Goal: Book appointment/travel/reservation

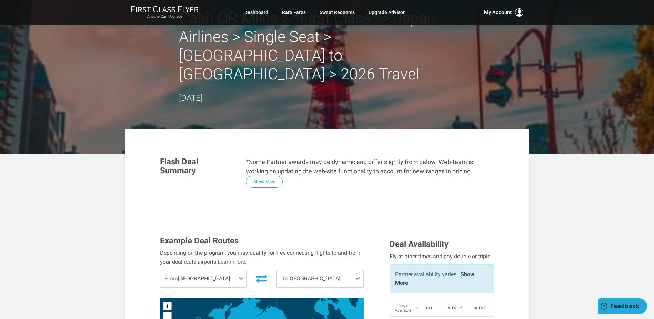
scroll to position [103, 0]
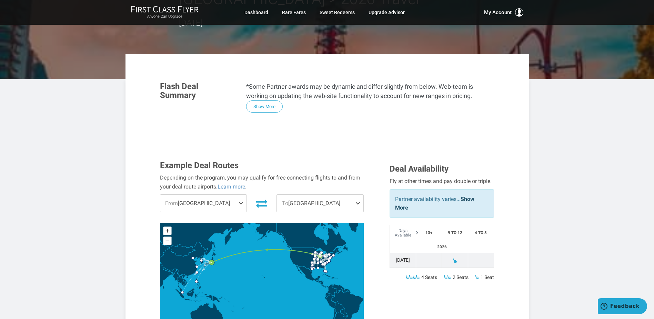
click at [259, 200] on icon at bounding box center [261, 204] width 11 height 8
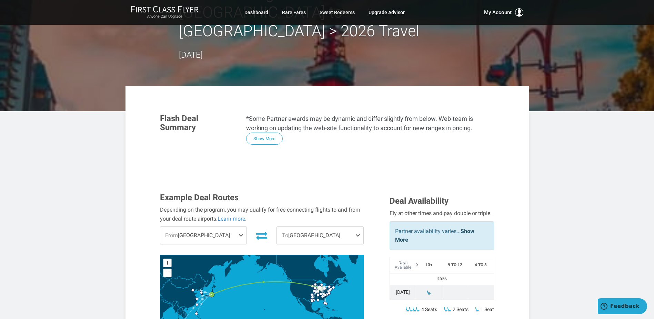
scroll to position [69, 0]
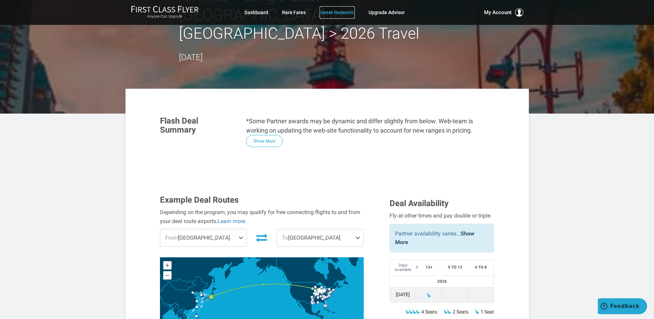
click at [342, 14] on link "Sweet Redeems" at bounding box center [337, 12] width 35 height 12
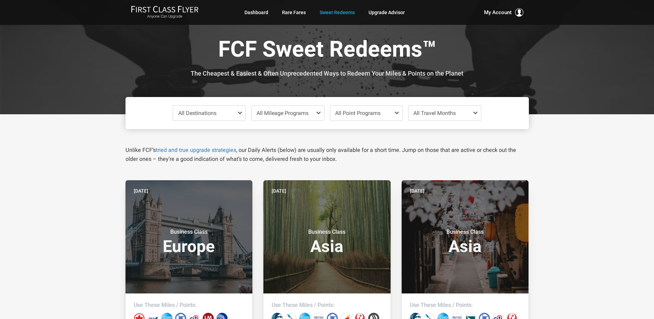
click at [210, 111] on span "All Destinations" at bounding box center [197, 113] width 38 height 7
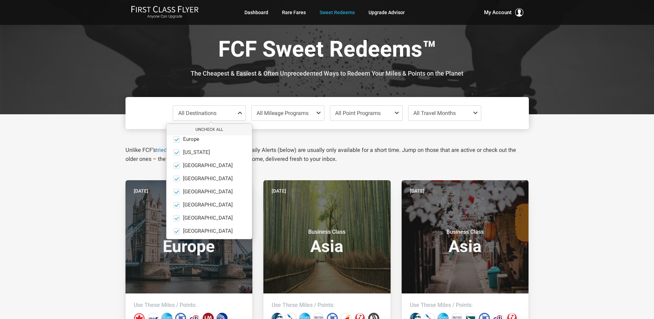
scroll to position [48, 0]
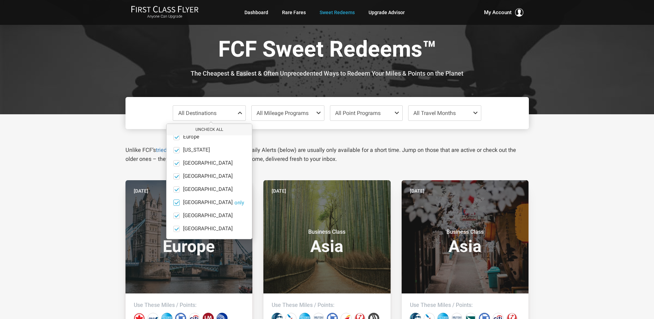
click at [235, 205] on button "only" at bounding box center [240, 202] width 10 height 6
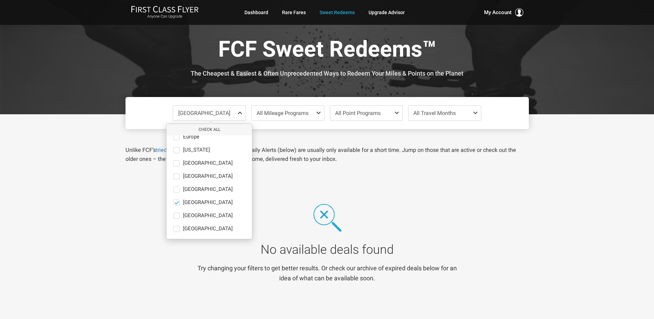
click at [284, 185] on div "No available deals found Try changing your filters to get better results. Or ch…" at bounding box center [327, 242] width 415 height 125
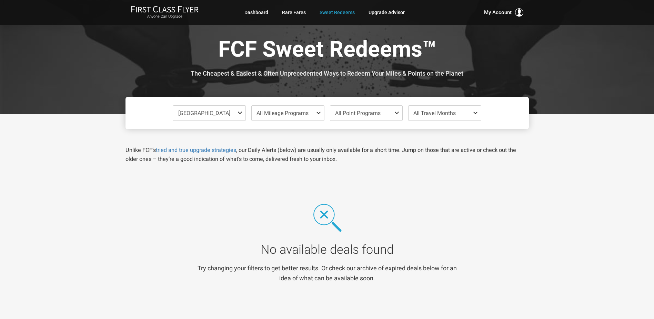
click at [450, 112] on span "All Travel Months" at bounding box center [435, 113] width 42 height 7
click at [475, 142] on span "Oct" at bounding box center [474, 143] width 8 height 6
